Goal: Information Seeking & Learning: Learn about a topic

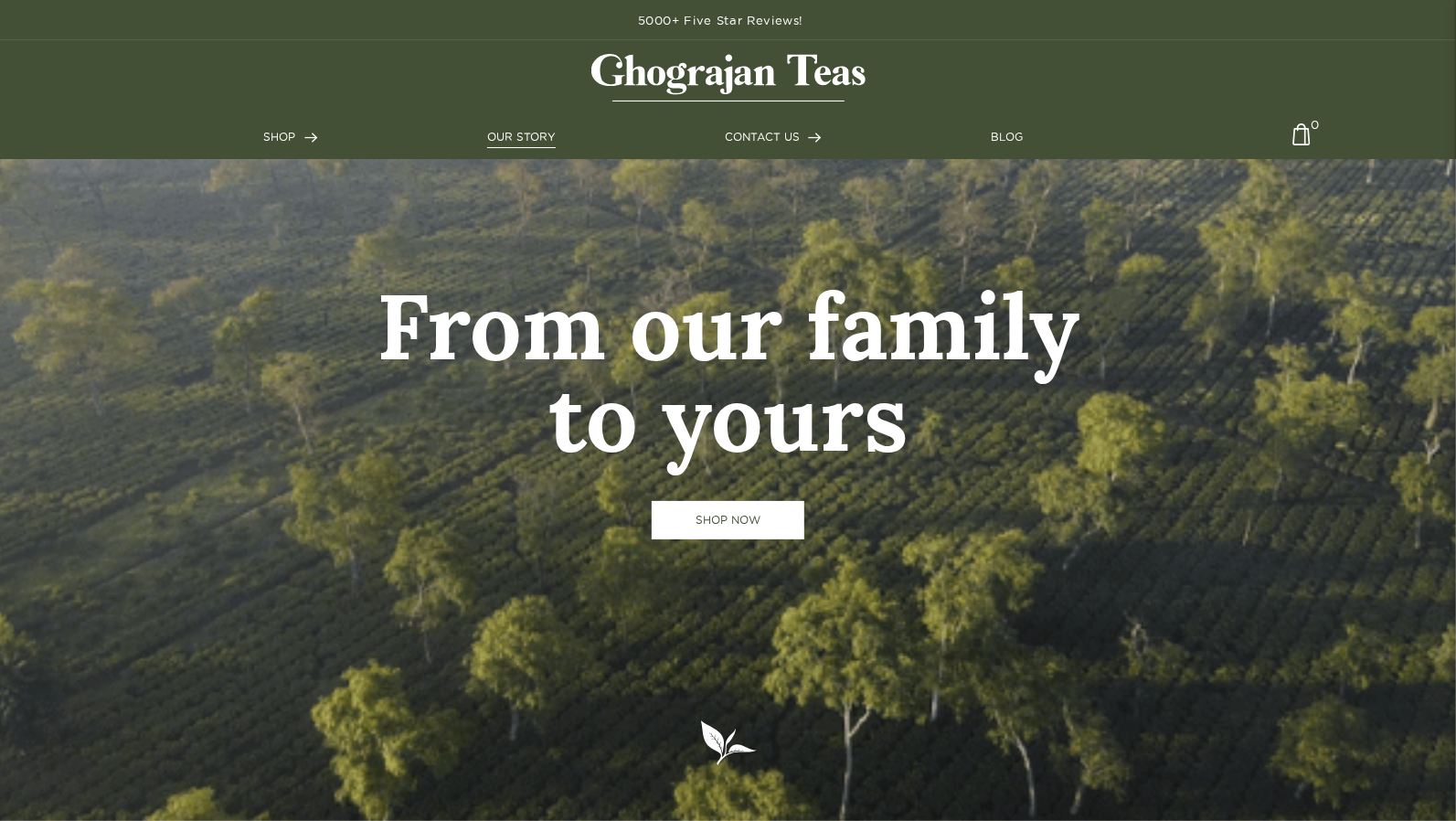
click at [507, 141] on link "OUR STORY" at bounding box center [521, 137] width 68 height 16
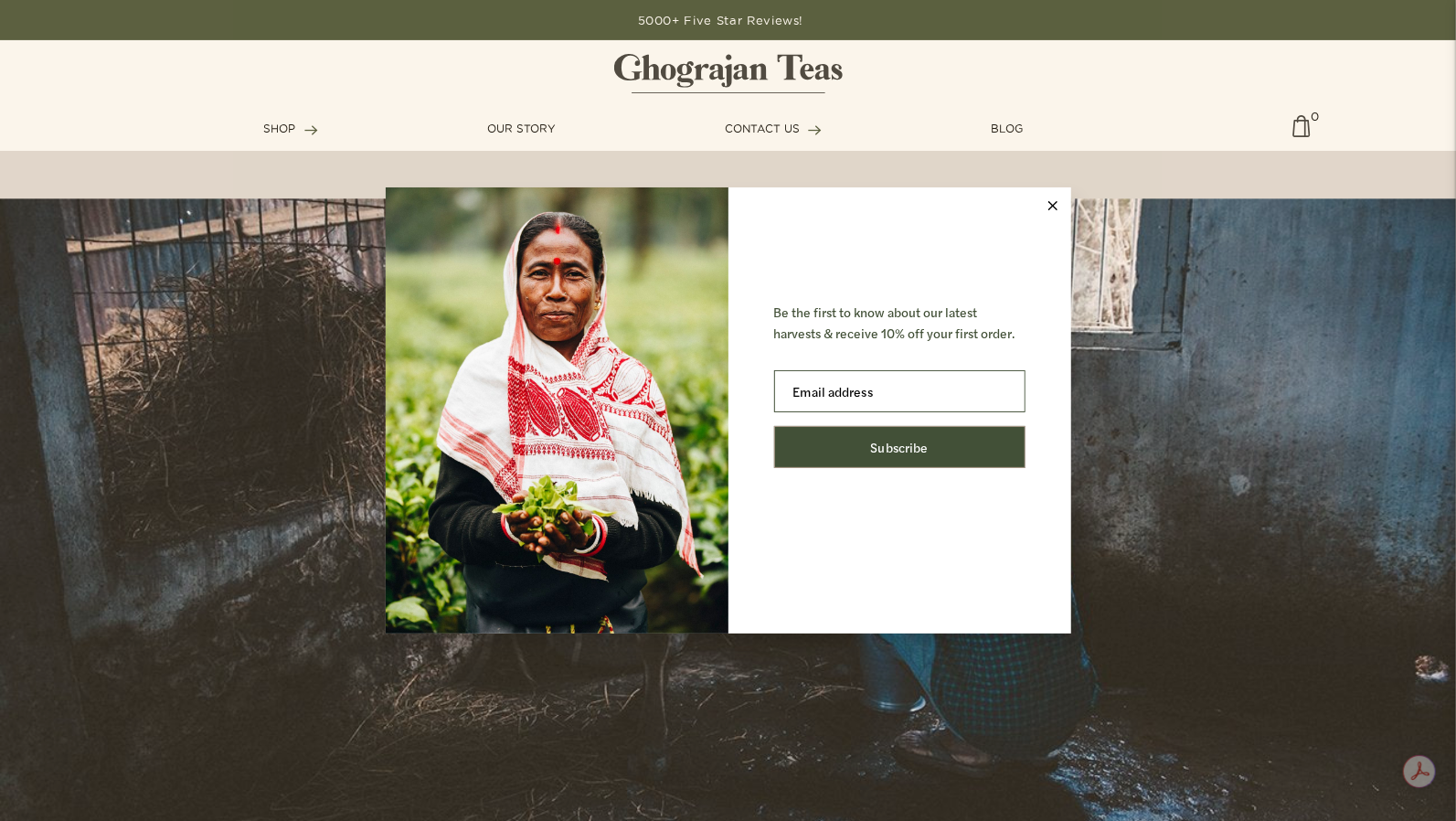
scroll to position [2651, 0]
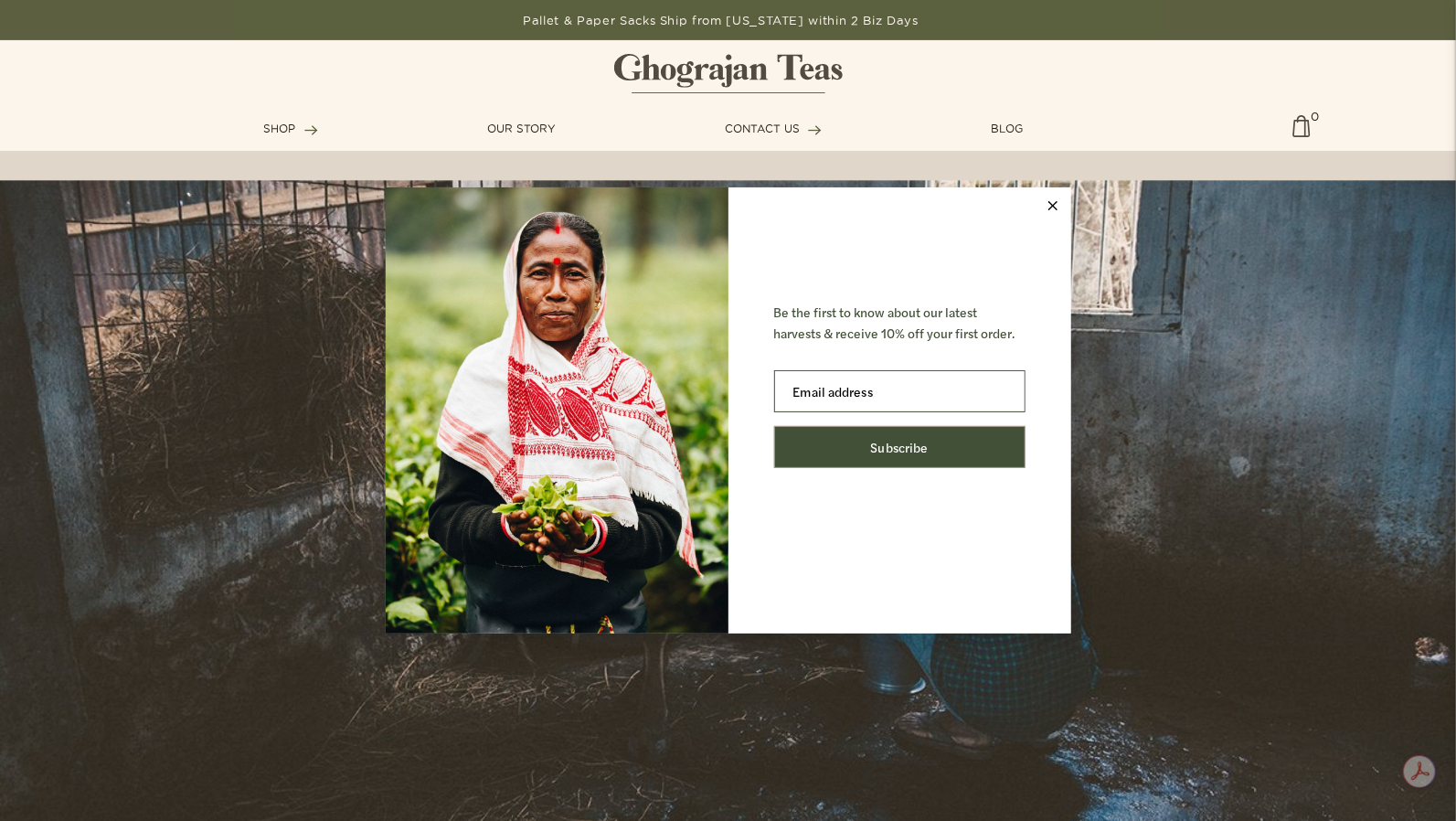
click at [1156, 374] on div "Be the first to know about our latest harvests & receive 10% off your first ord…" at bounding box center [728, 410] width 1456 height 821
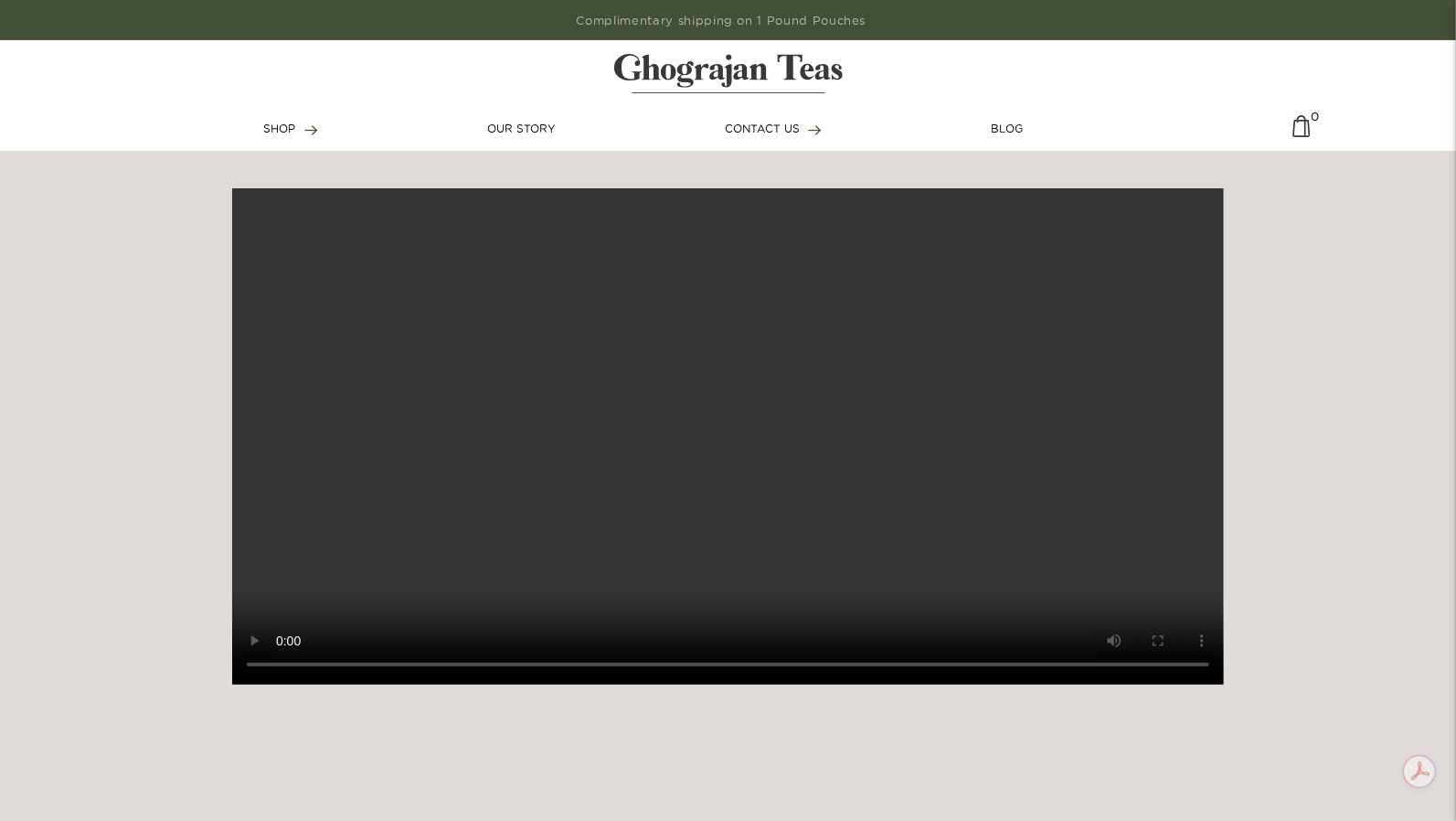
scroll to position [274, 0]
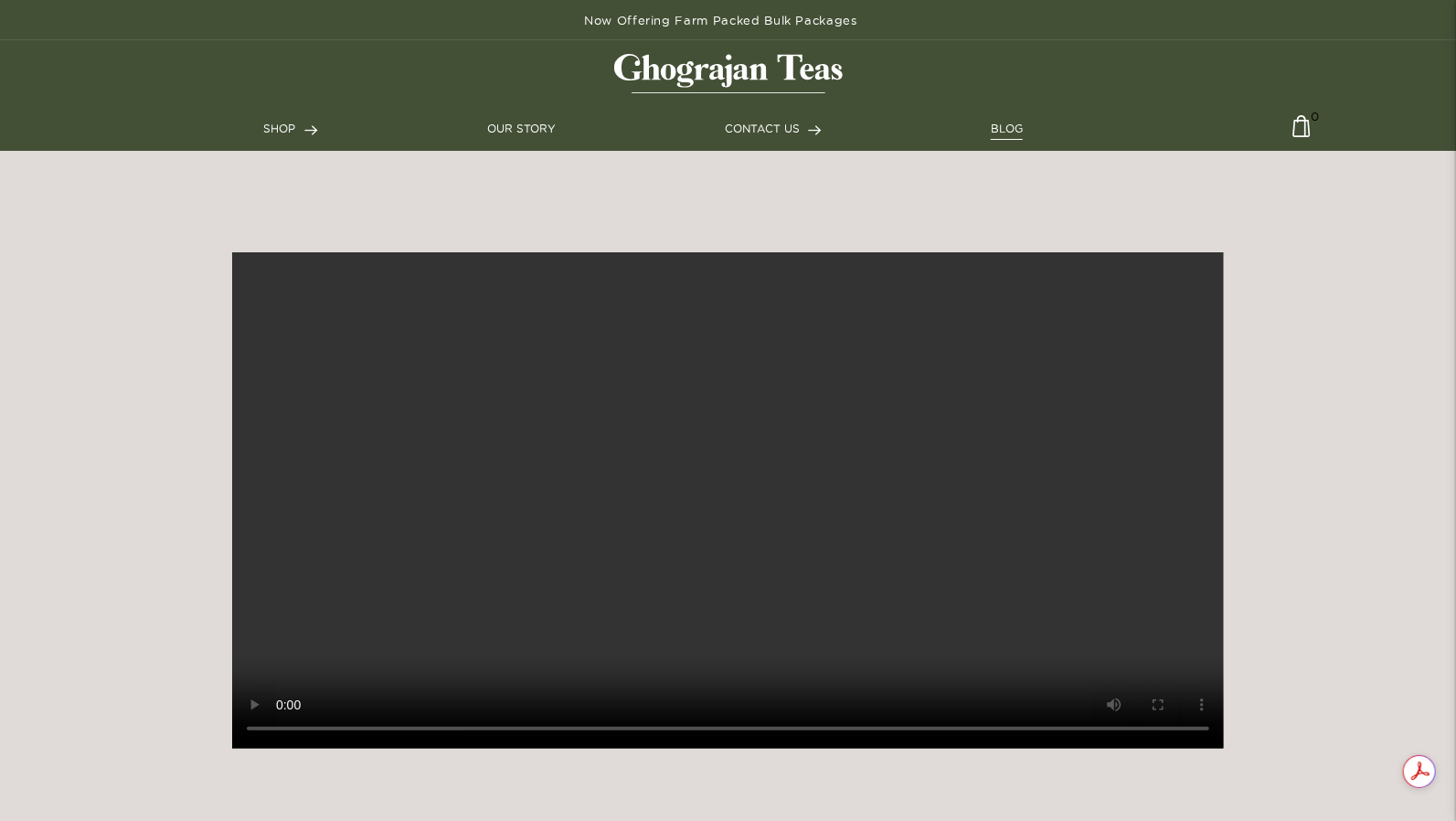
click at [1009, 129] on link "BLOG" at bounding box center [1007, 128] width 32 height 16
